Goal: Information Seeking & Learning: Learn about a topic

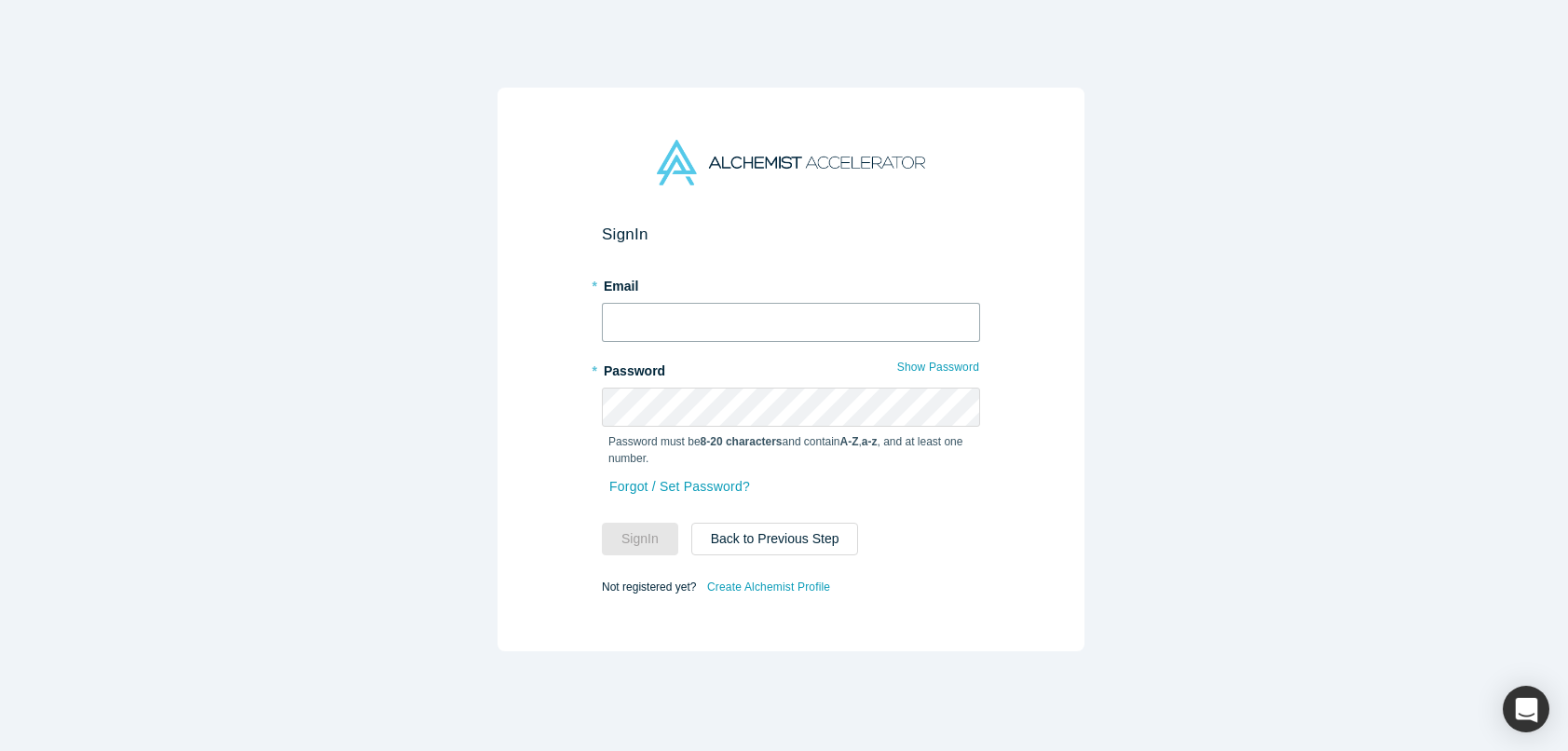
click at [731, 323] on input "text" at bounding box center [791, 323] width 379 height 39
type input "[EMAIL_ADDRESS][DOMAIN_NAME]"
click at [602, 522] on button "Sign In" at bounding box center [640, 538] width 76 height 33
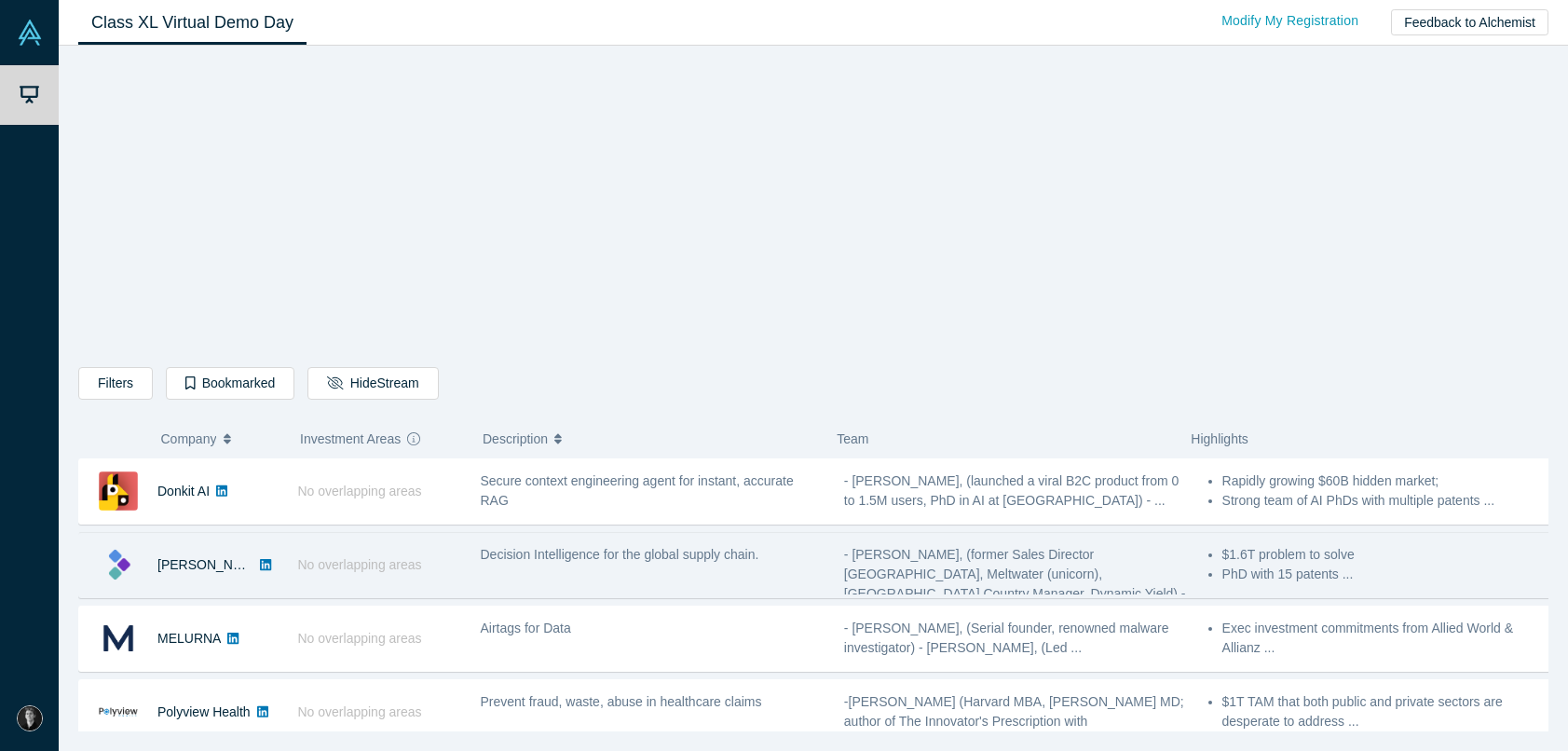
click at [343, 561] on span "No overlapping areas" at bounding box center [360, 564] width 124 height 15
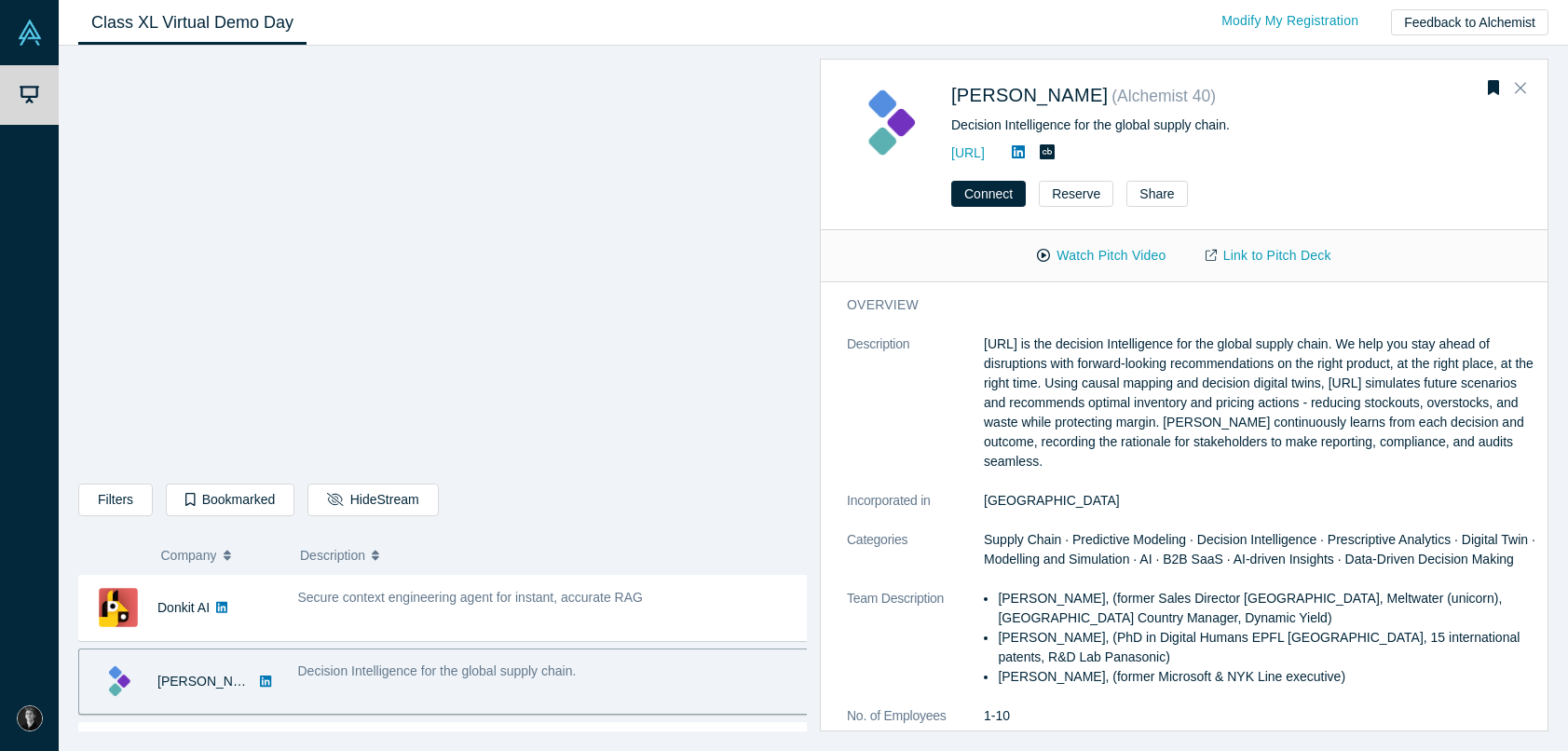
drag, startPoint x: 1209, startPoint y: 459, endPoint x: 977, endPoint y: 344, distance: 258.9
click at [977, 344] on dl "Description [URL] is the decision Intelligence for the global supply chain. We …" at bounding box center [1191, 579] width 688 height 489
copy dl "[URL] is the decision Intelligence for the global supply chain. We help you sta…"
click at [985, 155] on link "[URL]" at bounding box center [968, 153] width 34 height 15
click at [1070, 511] on dl "Description [URL] is the decision Intelligence for the global supply chain. We …" at bounding box center [1191, 579] width 688 height 489
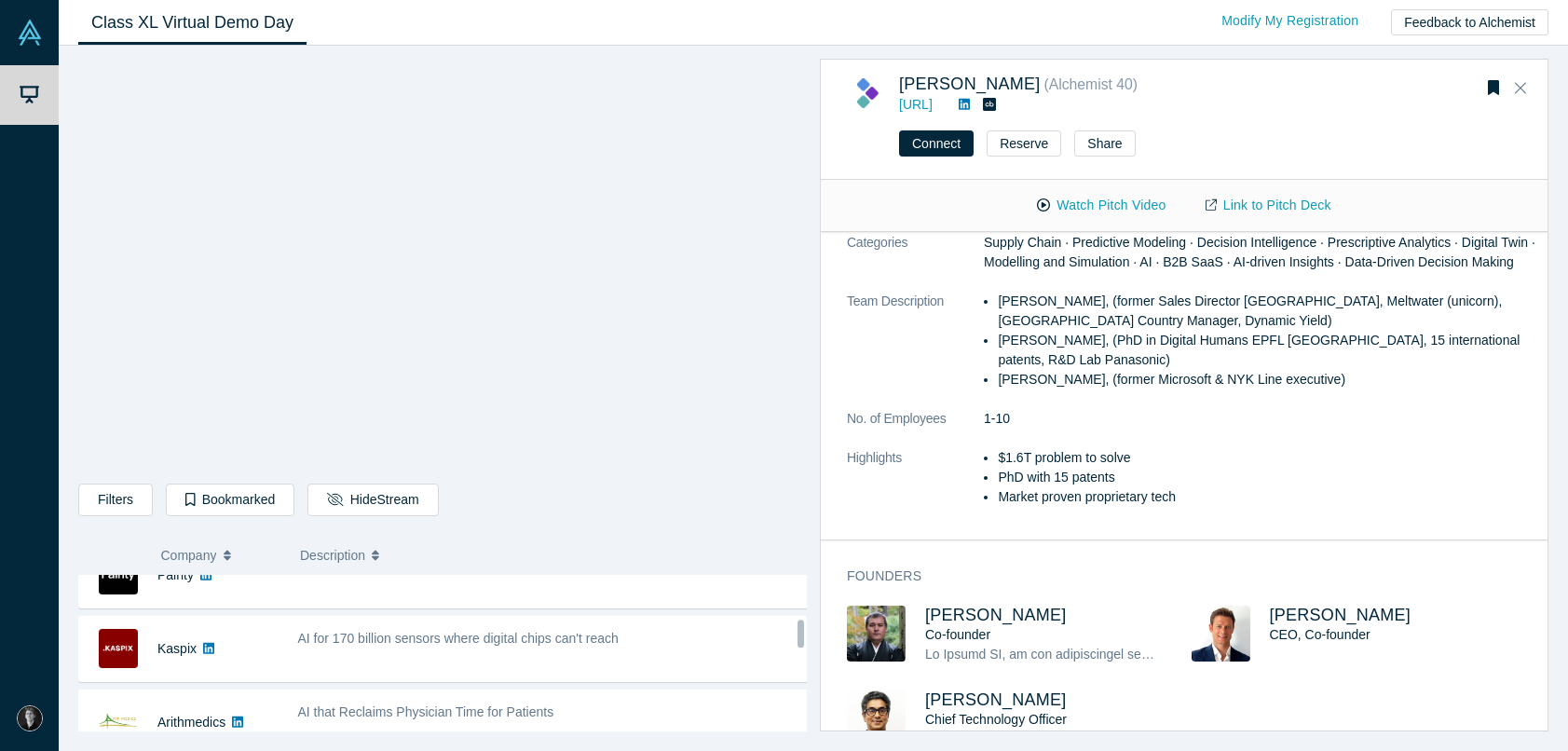
scroll to position [559, 0]
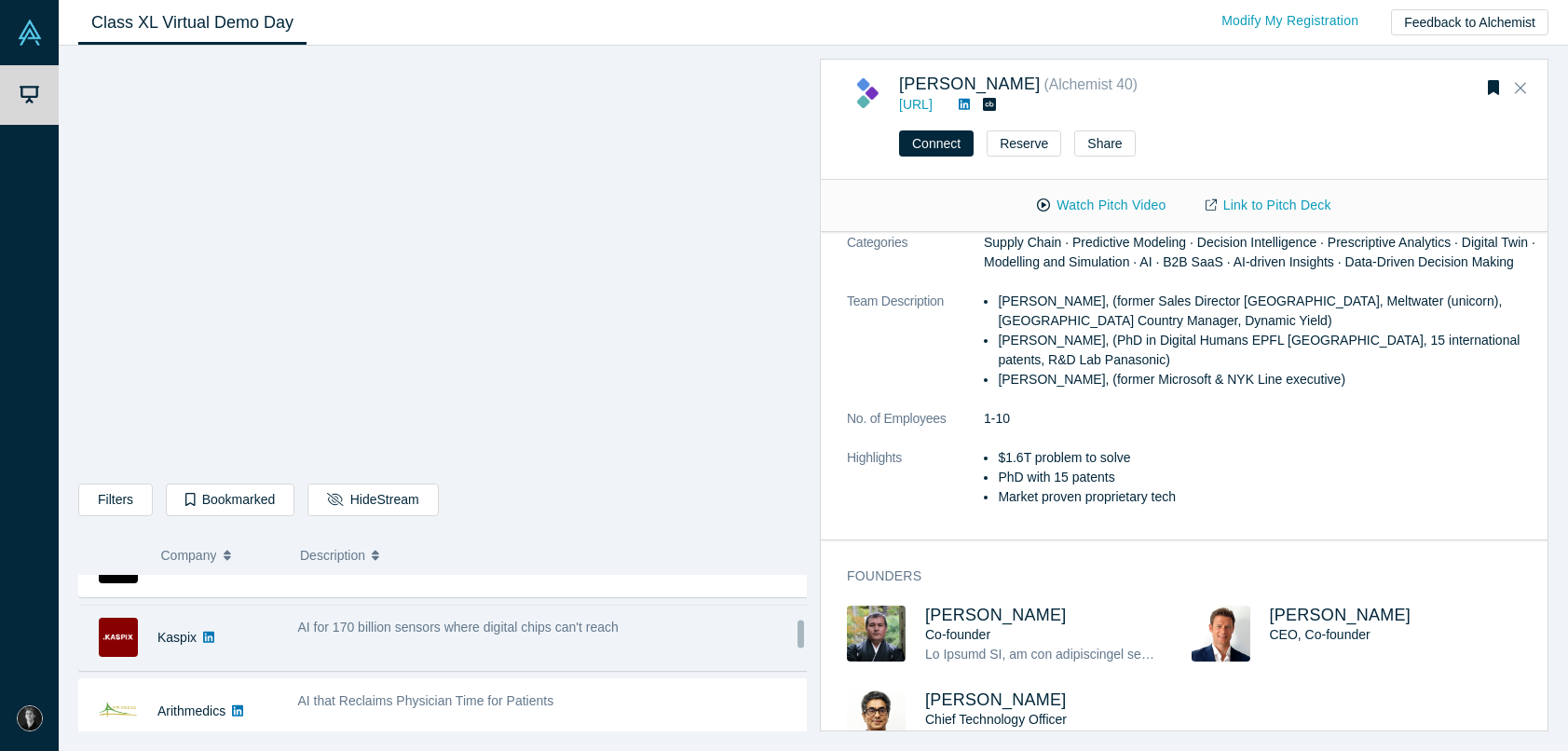
click at [356, 647] on div "AI for 170 billion sensors where digital chips can't reach" at bounding box center [554, 637] width 532 height 59
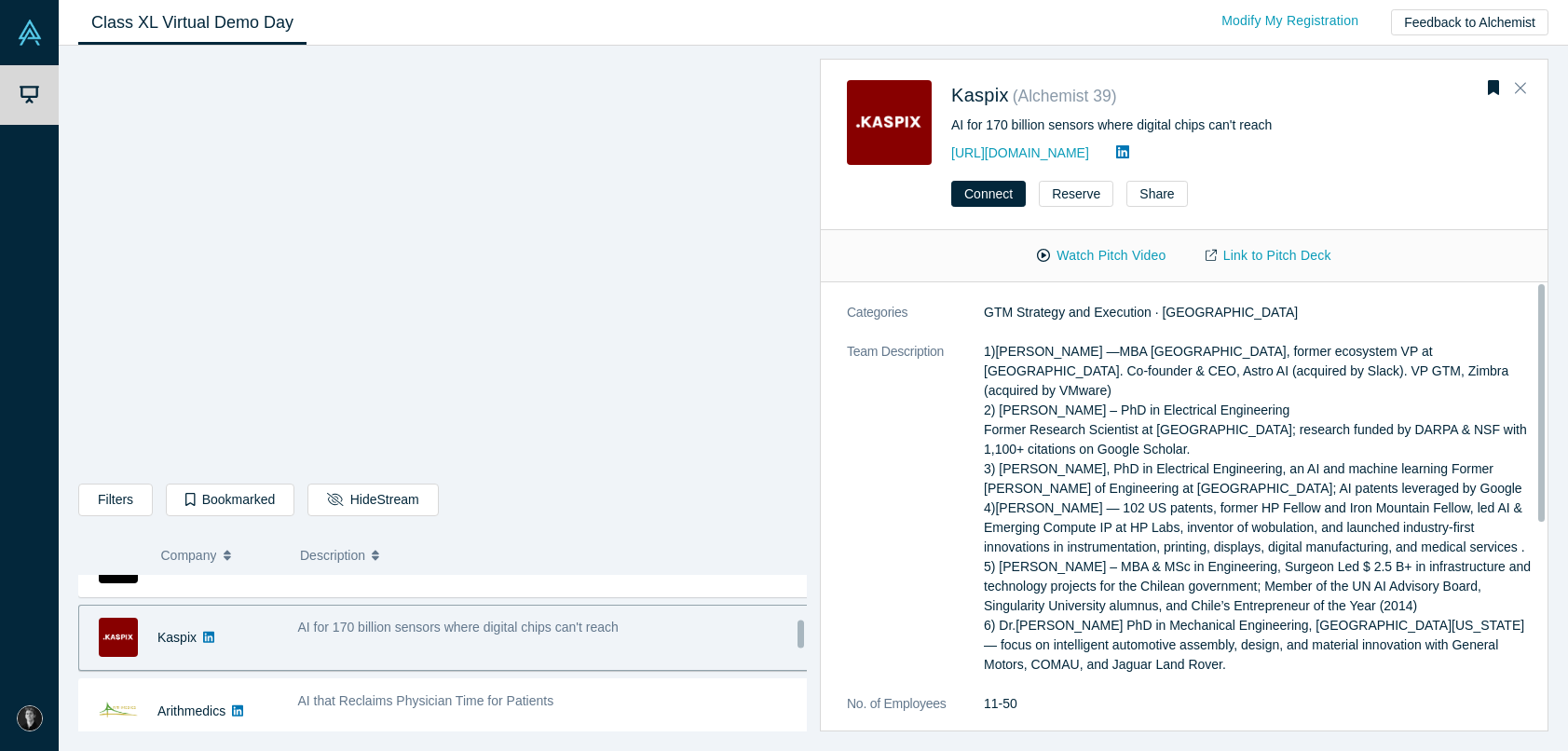
scroll to position [0, 0]
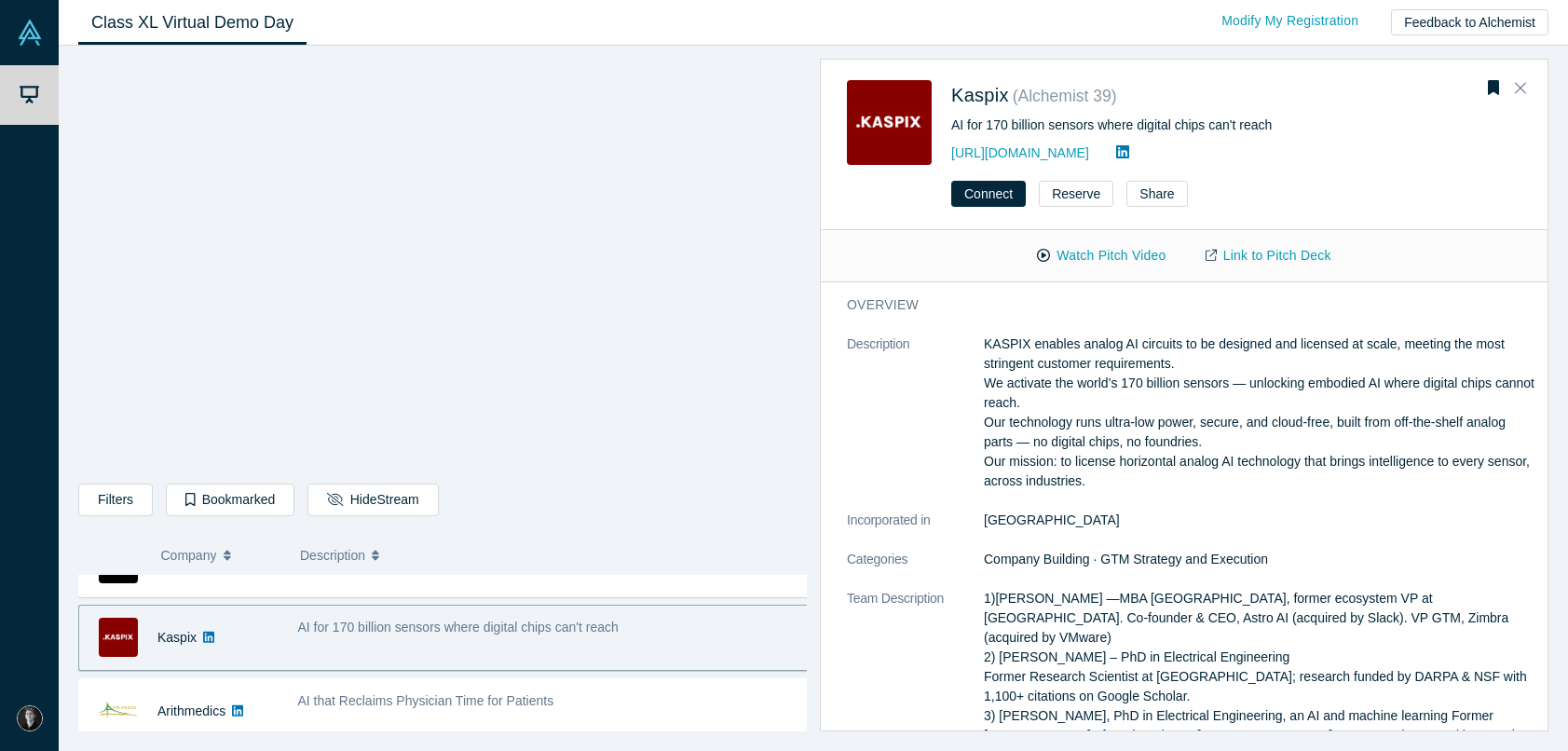
drag, startPoint x: 1143, startPoint y: 477, endPoint x: 967, endPoint y: 349, distance: 217.6
click at [967, 349] on dl "Description KASPIX enables analog AI circuits to be designed and licensed at sc…" at bounding box center [1191, 697] width 688 height 724
copy dl "KASPIX enables analog AI circuits to be designed and licensed at scale, meeting…"
click at [987, 157] on link "[URL][DOMAIN_NAME]" at bounding box center [1020, 153] width 138 height 15
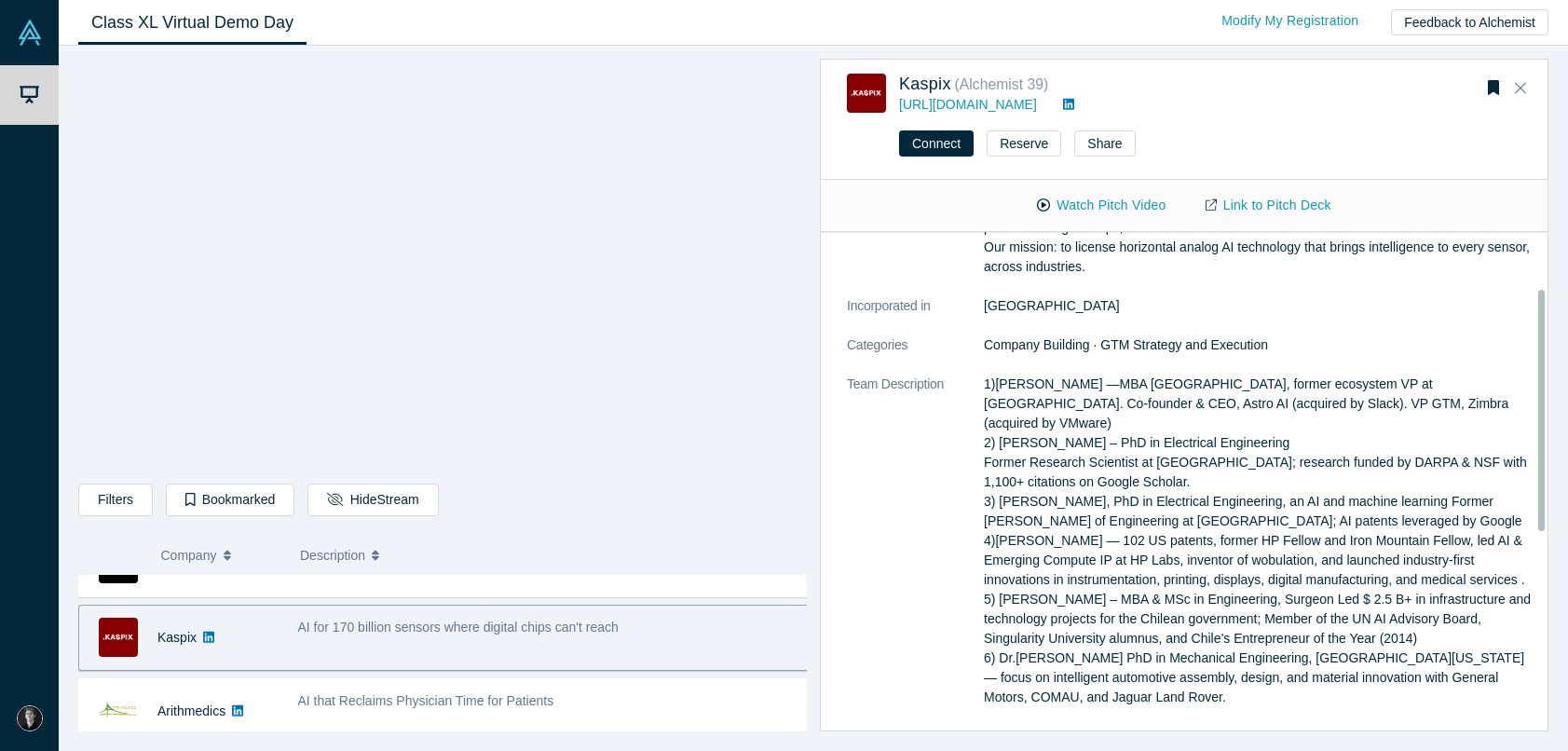
scroll to position [166, 0]
